Goal: Information Seeking & Learning: Learn about a topic

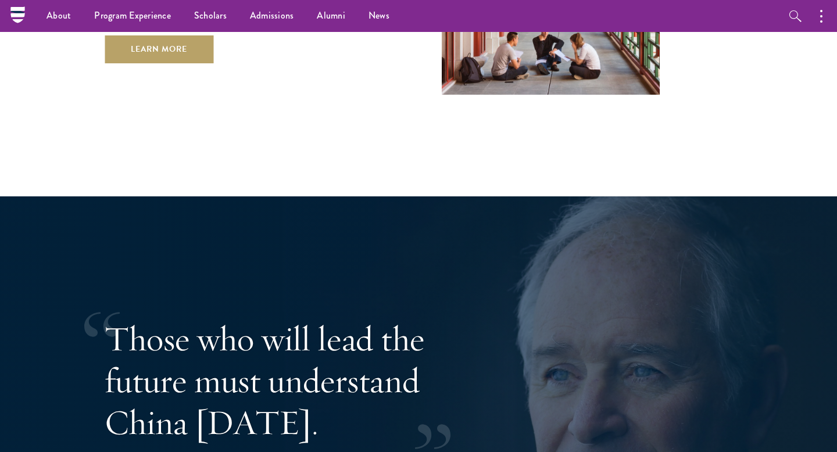
scroll to position [1936, 0]
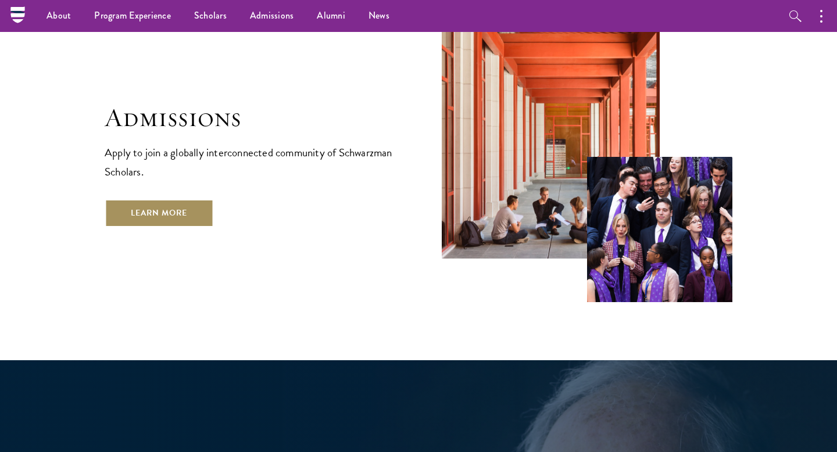
click at [205, 199] on link "Learn More" at bounding box center [159, 213] width 109 height 28
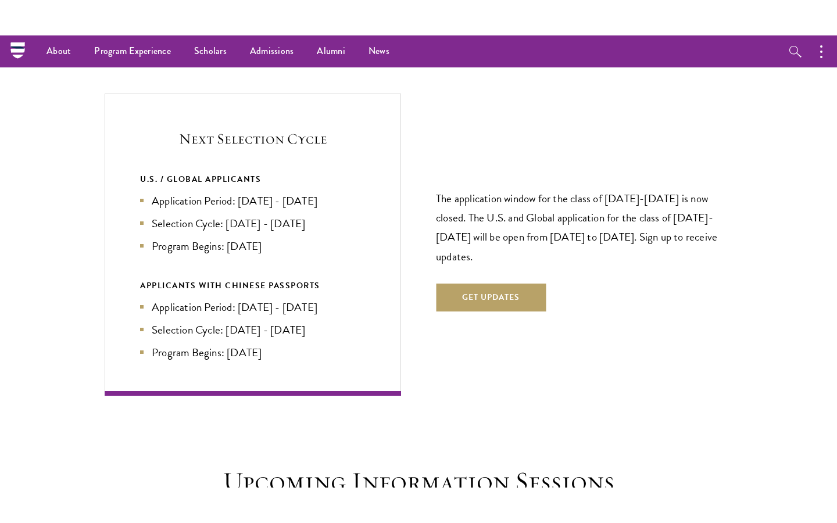
scroll to position [2449, 0]
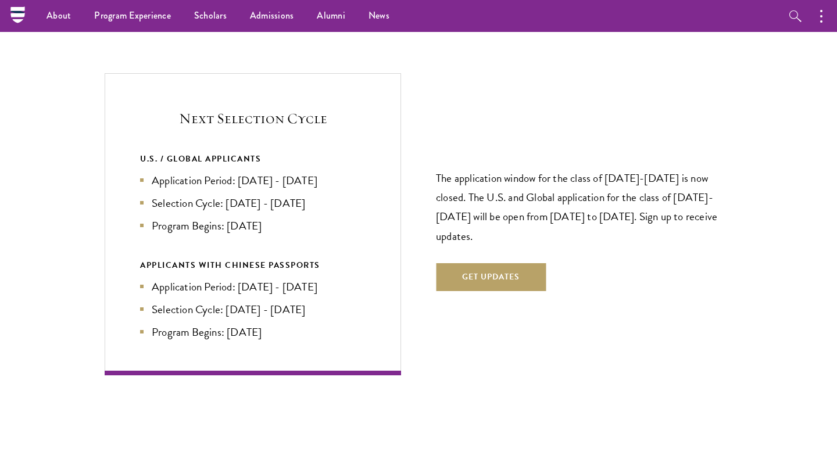
drag, startPoint x: 236, startPoint y: 159, endPoint x: 338, endPoint y: 158, distance: 102.3
click at [338, 172] on li "Application Period: Apr 2026 - Sep 2026" at bounding box center [253, 180] width 226 height 17
copy li "Apr 2026 - Sep 2026"
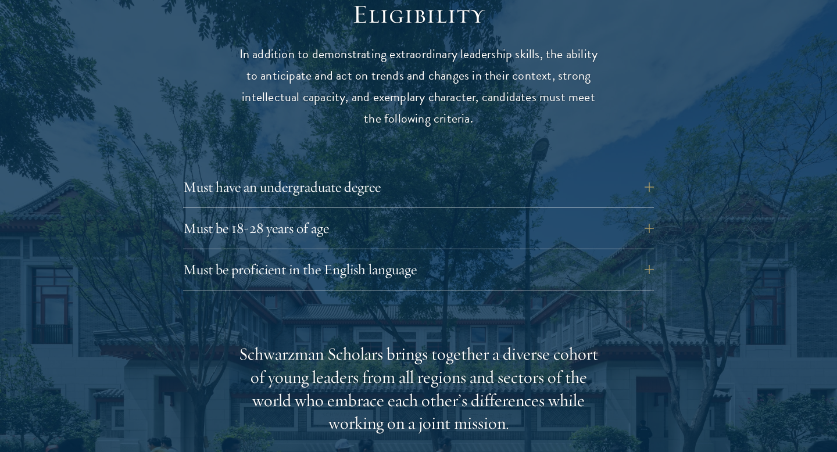
scroll to position [1556, 0]
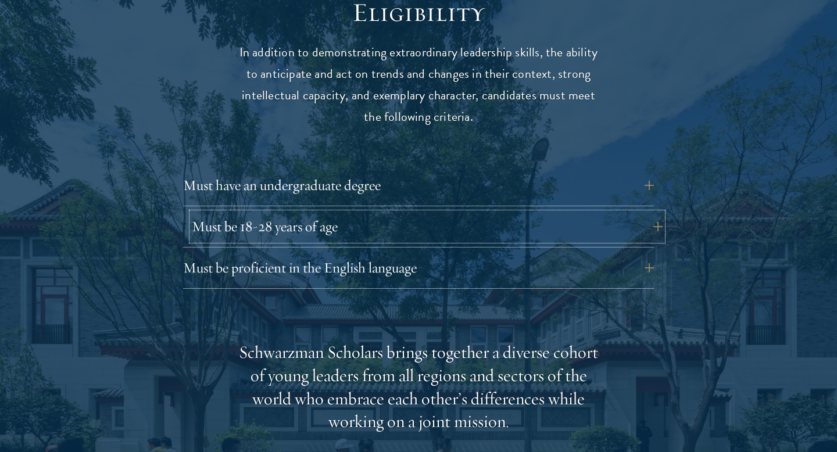
click at [293, 213] on button "Must be 18-28 years of age" at bounding box center [427, 227] width 471 height 28
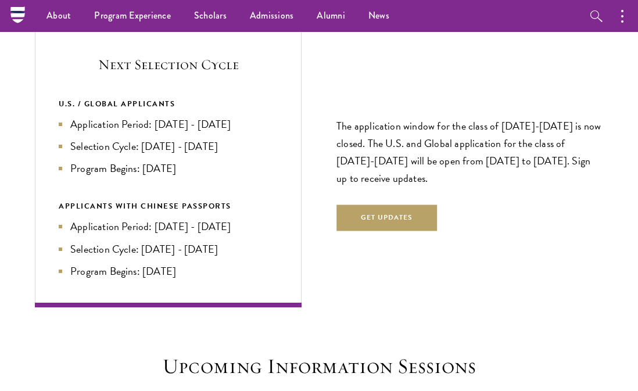
scroll to position [2477, 0]
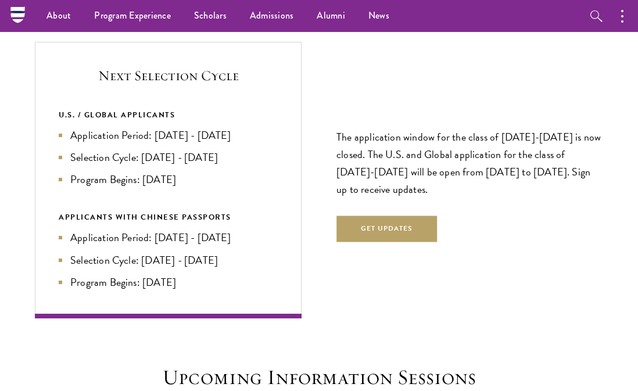
click at [249, 153] on li "Selection Cycle: Oct - Nov 2026" at bounding box center [168, 157] width 219 height 16
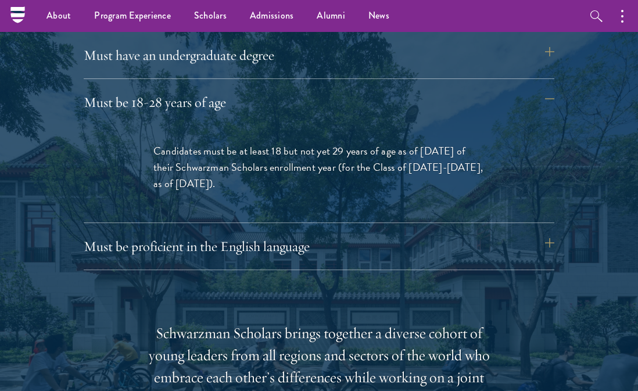
scroll to position [1590, 0]
